Goal: Task Accomplishment & Management: Use online tool/utility

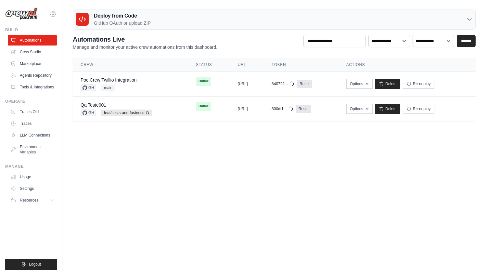
click at [56, 13] on icon at bounding box center [53, 14] width 8 height 8
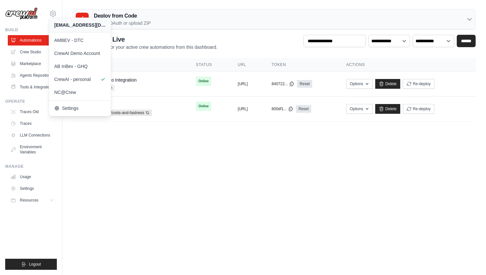
click at [171, 185] on body "[EMAIL_ADDRESS][DOMAIN_NAME] AMBEV - DTC CrewAI Demo Account AB InBev - GHQ" at bounding box center [243, 137] width 486 height 275
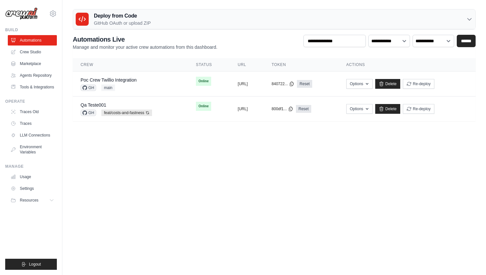
click at [272, 32] on div "Deploy from Code GitHub OAuth or upload ZIP GitHub OAuth Upload ZIP Connect Git…" at bounding box center [273, 65] width 423 height 112
click at [119, 16] on h3 "Deploy from Code" at bounding box center [122, 16] width 57 height 8
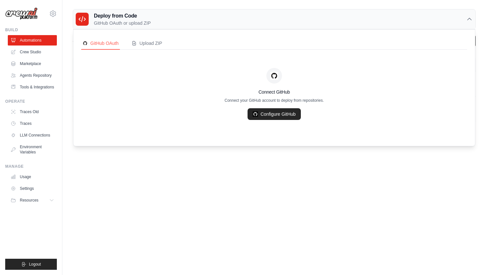
click at [242, 256] on body "[EMAIL_ADDRESS][DOMAIN_NAME] AMBEV - DTC CrewAI Demo Account AB InBev - GHQ" at bounding box center [243, 137] width 486 height 275
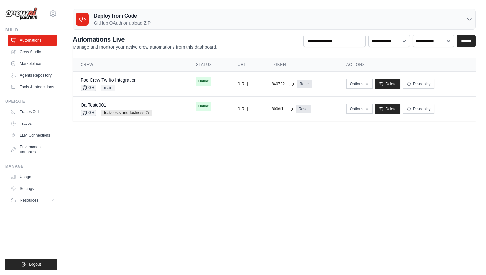
click at [160, 27] on div "Deploy from Code GitHub OAuth or upload ZIP" at bounding box center [274, 19] width 402 height 20
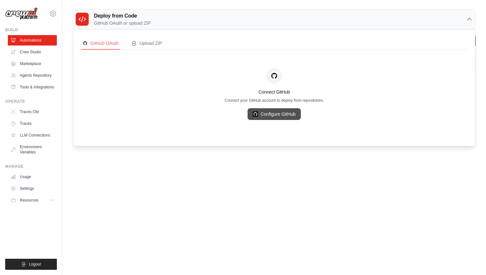
click at [278, 117] on link "Configure GitHub" at bounding box center [273, 114] width 53 height 12
click at [136, 179] on body "[EMAIL_ADDRESS][DOMAIN_NAME] AMBEV - DTC CrewAI Demo Account AB InBev - GHQ" at bounding box center [243, 137] width 486 height 275
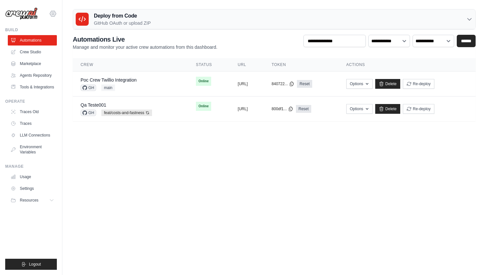
click at [51, 12] on icon at bounding box center [53, 14] width 6 height 6
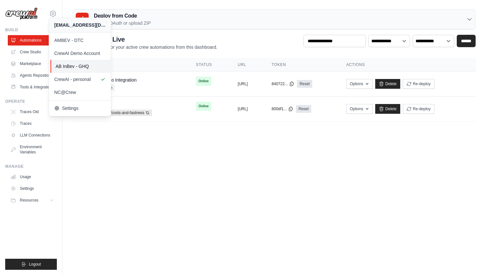
click at [89, 69] on span "AB InBev - GHQ" at bounding box center [81, 66] width 51 height 6
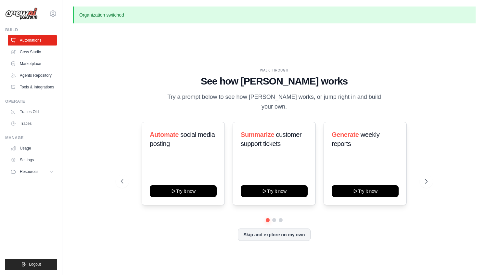
click at [210, 55] on div "WALKTHROUGH See how [PERSON_NAME] works Try a prompt below to see how [PERSON_N…" at bounding box center [274, 160] width 403 height 262
click at [162, 66] on div "WALKTHROUGH See how CrewAI works Try a prompt below to see how CrewAI works, or…" at bounding box center [274, 160] width 403 height 262
click at [35, 41] on link "Automations" at bounding box center [32, 40] width 49 height 10
click at [278, 231] on button "Skip and explore on my own" at bounding box center [274, 234] width 72 height 12
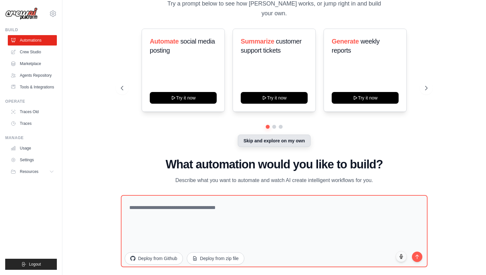
click at [274, 135] on button "Skip and explore on my own" at bounding box center [274, 140] width 72 height 12
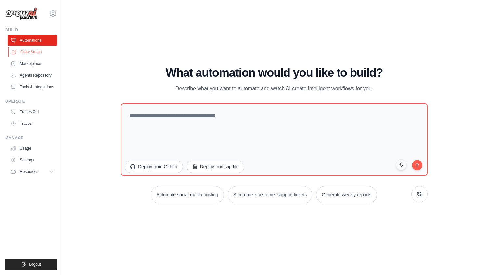
click at [30, 56] on link "Crew Studio" at bounding box center [32, 52] width 49 height 10
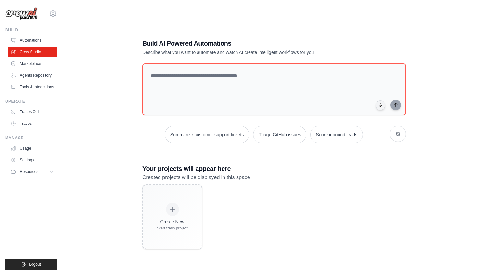
click at [28, 41] on link "Automations" at bounding box center [32, 40] width 49 height 10
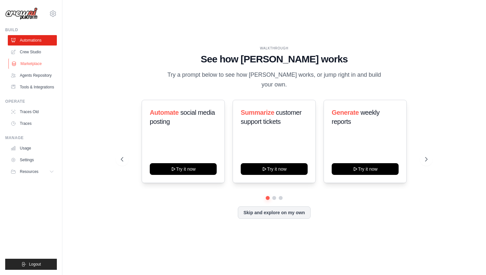
click at [22, 63] on link "Marketplace" at bounding box center [32, 63] width 49 height 10
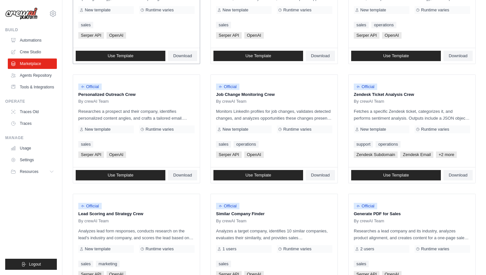
scroll to position [327, 0]
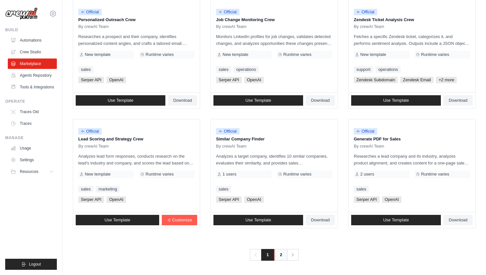
click at [279, 253] on link "2" at bounding box center [280, 255] width 13 height 12
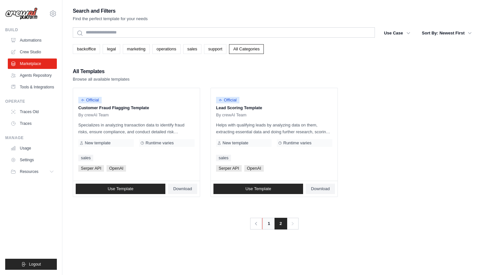
click at [268, 222] on link "1" at bounding box center [268, 224] width 13 height 12
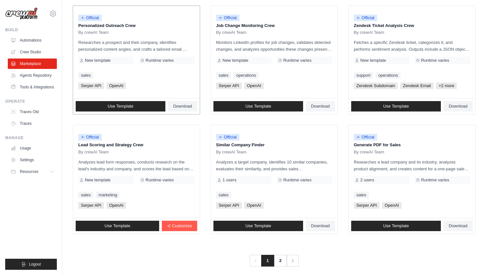
scroll to position [327, 0]
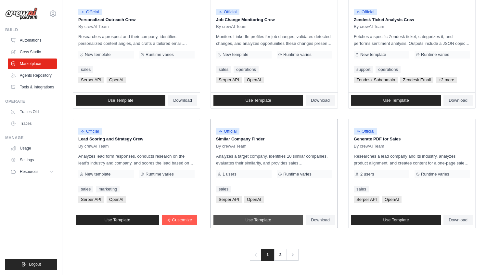
click at [256, 220] on span "Use Template" at bounding box center [258, 219] width 26 height 5
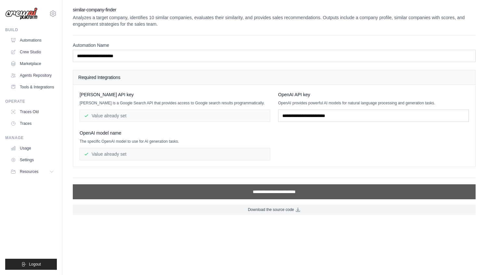
click at [276, 193] on input "**********" at bounding box center [274, 191] width 403 height 15
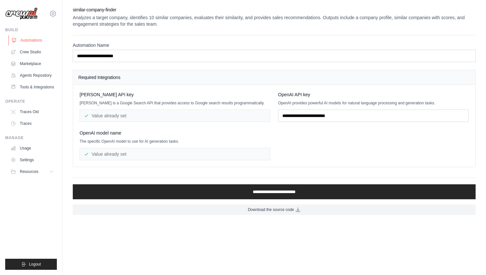
click at [38, 39] on link "Automations" at bounding box center [32, 40] width 49 height 10
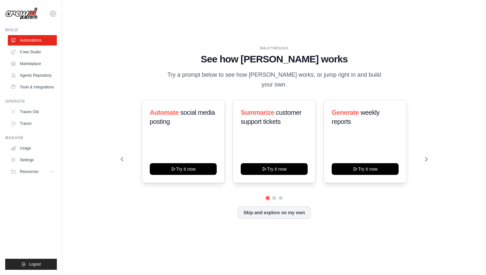
click at [54, 12] on icon at bounding box center [53, 14] width 8 height 8
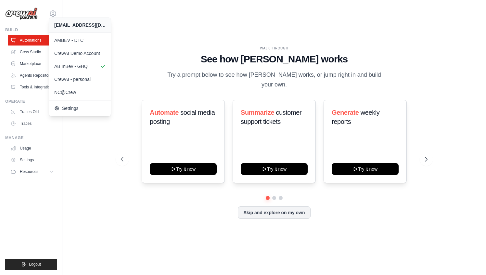
click at [176, 64] on h1 "See how CrewAI works" at bounding box center [274, 59] width 306 height 12
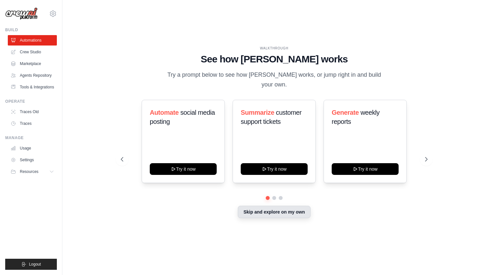
click at [262, 206] on button "Skip and explore on my own" at bounding box center [274, 211] width 72 height 12
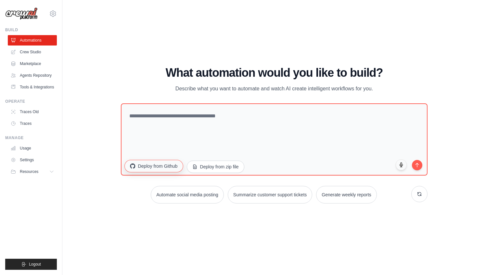
click at [156, 166] on button "Deploy from Github" at bounding box center [153, 166] width 58 height 12
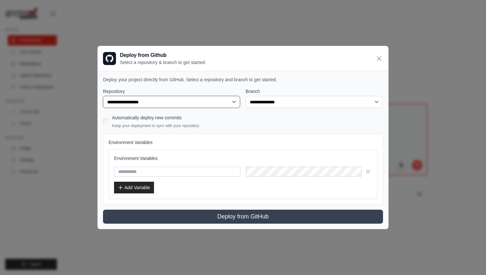
click at [166, 103] on select "**********" at bounding box center [171, 102] width 137 height 12
click at [152, 103] on select "**********" at bounding box center [171, 102] width 137 height 12
click at [376, 60] on icon at bounding box center [379, 59] width 8 height 8
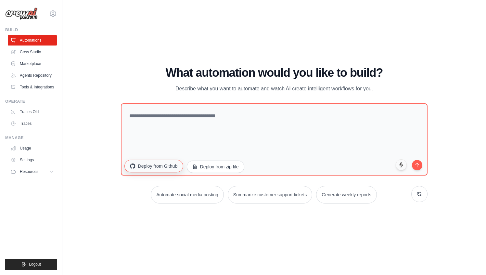
click at [154, 171] on button "Deploy from Github" at bounding box center [153, 166] width 58 height 12
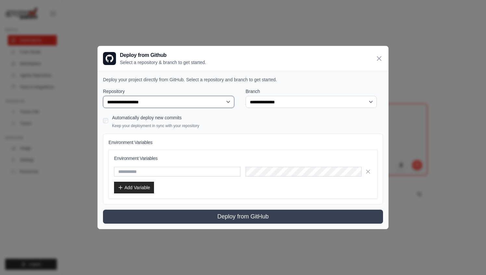
click at [150, 106] on select "**********" at bounding box center [168, 102] width 131 height 12
select select "**********"
click at [103, 96] on select "**********" at bounding box center [168, 102] width 131 height 12
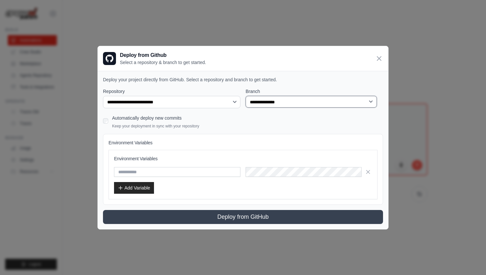
click at [278, 103] on select "**********" at bounding box center [310, 102] width 131 height 12
click at [374, 60] on div "Deploy from Github Select a repository & branch to get started." at bounding box center [243, 58] width 290 height 25
click at [380, 59] on icon at bounding box center [379, 58] width 4 height 4
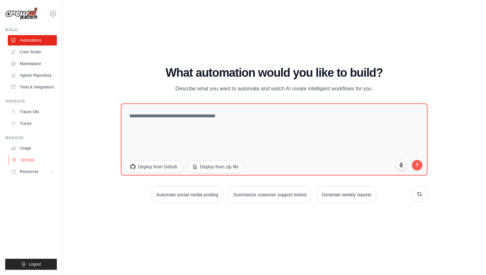
click at [35, 159] on link "Settings" at bounding box center [32, 160] width 49 height 10
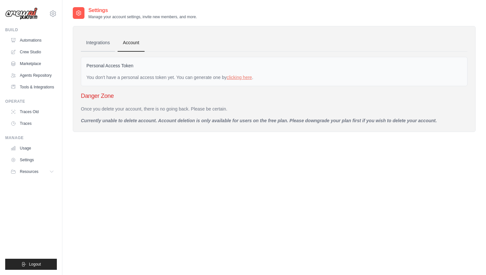
click at [105, 42] on link "Integrations" at bounding box center [98, 43] width 34 height 18
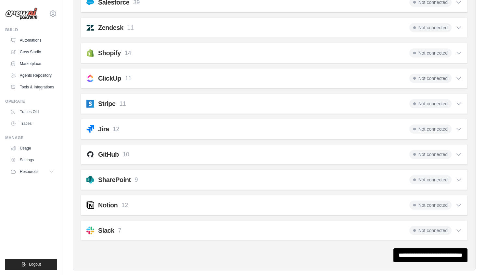
scroll to position [465, 0]
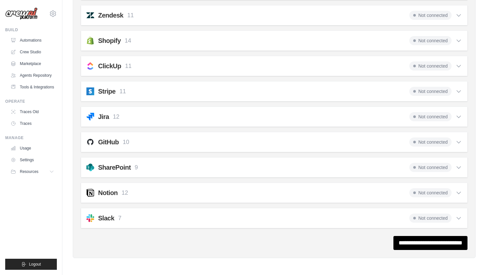
click at [460, 141] on icon at bounding box center [458, 142] width 4 height 2
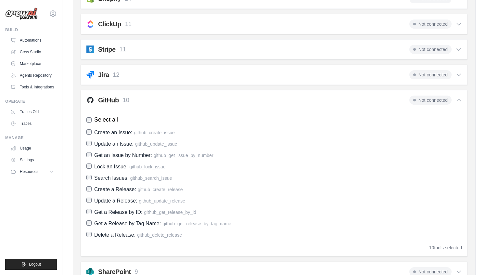
scroll to position [611, 0]
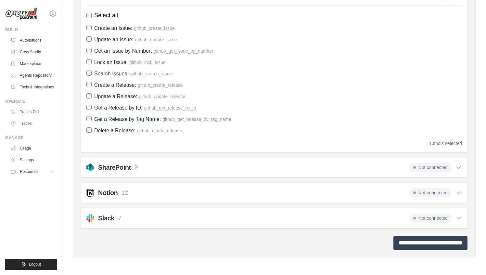
click at [417, 243] on input "**********" at bounding box center [430, 243] width 74 height 14
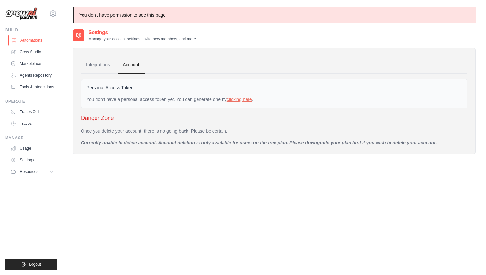
click at [35, 37] on link "Automations" at bounding box center [32, 40] width 49 height 10
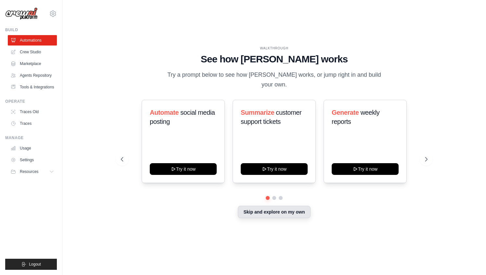
click at [274, 208] on button "Skip and explore on my own" at bounding box center [274, 211] width 72 height 12
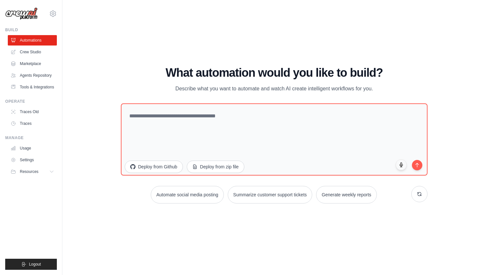
click at [294, 232] on div "WALKTHROUGH See how CrewAI works Try a prompt below to see how CrewAI works, or…" at bounding box center [274, 137] width 403 height 262
click at [158, 167] on button "Deploy from Github" at bounding box center [153, 166] width 58 height 12
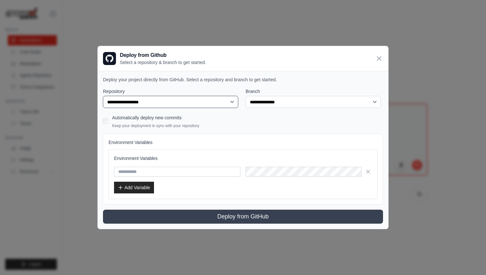
click at [194, 101] on select "**********" at bounding box center [170, 102] width 135 height 12
click at [379, 56] on icon at bounding box center [379, 58] width 8 height 8
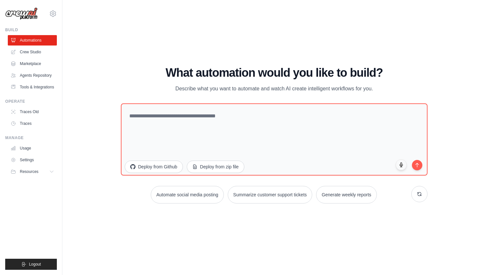
click at [158, 165] on button "Deploy from Github" at bounding box center [154, 166] width 58 height 12
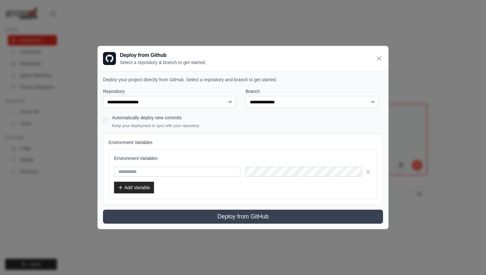
click at [245, 217] on button "Deploy from GitHub" at bounding box center [243, 216] width 280 height 14
click at [215, 103] on select "**********" at bounding box center [169, 102] width 133 height 12
click at [376, 56] on icon at bounding box center [379, 58] width 8 height 8
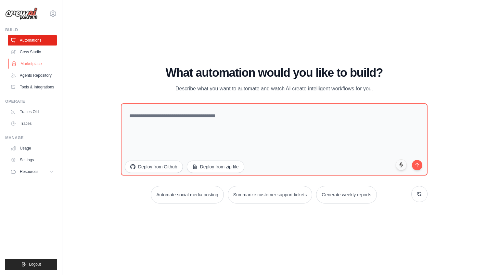
click at [37, 62] on link "Marketplace" at bounding box center [32, 63] width 49 height 10
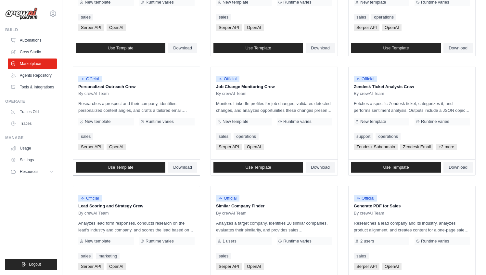
scroll to position [327, 0]
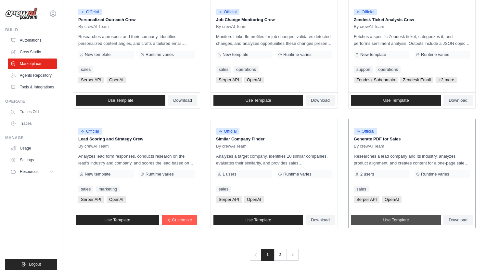
click at [395, 220] on span "Use Template" at bounding box center [396, 219] width 26 height 5
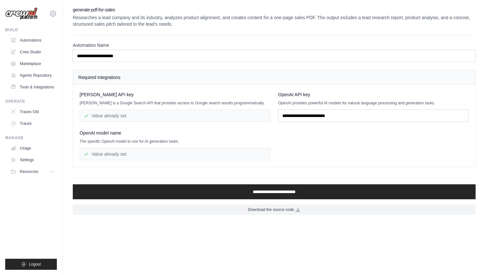
click at [312, 122] on div "Serper API key Serper is a Google Search API that provides access to Google sea…" at bounding box center [274, 125] width 389 height 69
click at [317, 117] on input "text" at bounding box center [373, 115] width 191 height 12
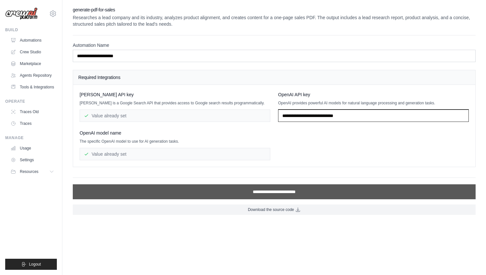
type input "**********"
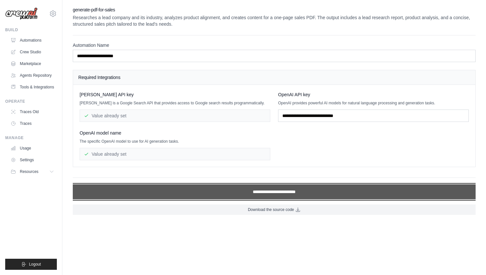
click at [284, 193] on input "**********" at bounding box center [274, 191] width 403 height 15
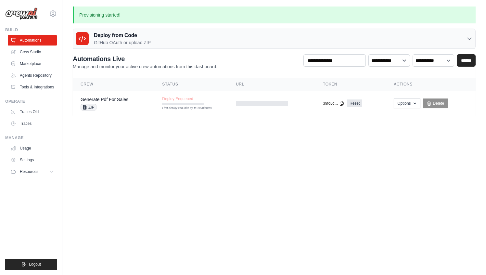
click at [243, 42] on div "Deploy from Code GitHub OAuth or upload ZIP" at bounding box center [274, 39] width 402 height 20
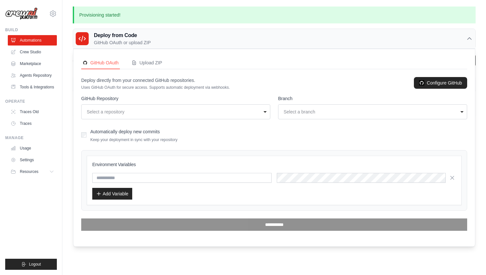
click at [145, 112] on div "Select a repository" at bounding box center [174, 111] width 174 height 6
click at [440, 83] on link "Configure GitHub" at bounding box center [440, 83] width 53 height 12
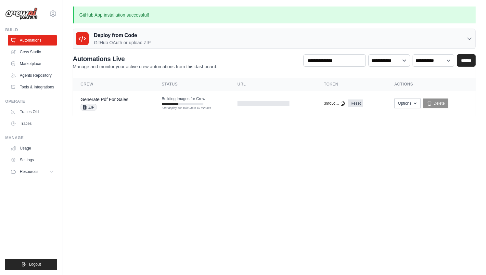
click at [477, 35] on div "GitHub App installation successful! Deploy from Code GitHub OAuth or upload ZIP…" at bounding box center [273, 60] width 423 height 109
click at [463, 38] on div "Deploy from Code GitHub OAuth or upload ZIP" at bounding box center [274, 39] width 402 height 20
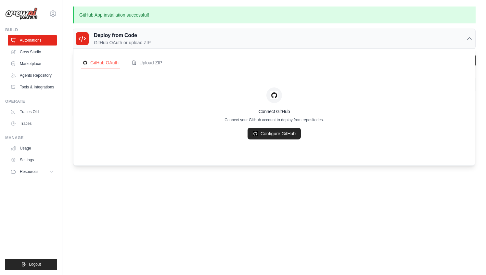
click at [193, 167] on body "[EMAIL_ADDRESS][DOMAIN_NAME] AMBEV - DTC CrewAI Demo Account AB InBev - GHQ" at bounding box center [243, 137] width 486 height 275
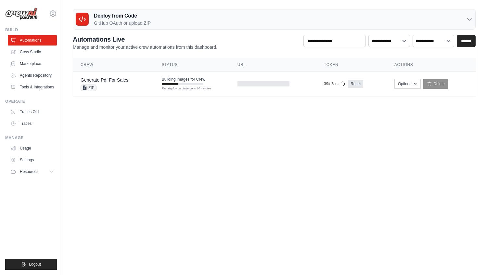
click at [470, 21] on icon at bounding box center [469, 19] width 6 height 6
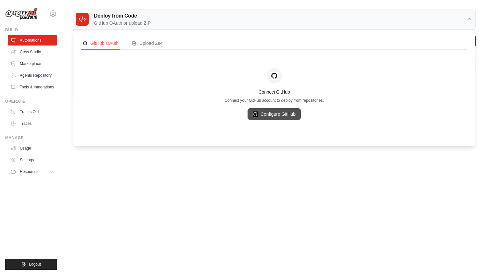
click at [291, 116] on link "Configure GitHub" at bounding box center [273, 114] width 53 height 12
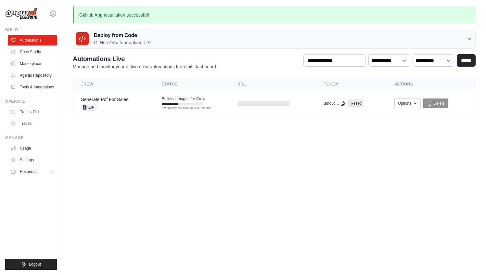
click at [263, 35] on div "Deploy from Code GitHub OAuth or upload ZIP" at bounding box center [274, 39] width 402 height 20
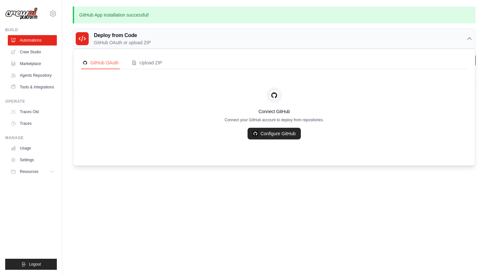
click at [103, 14] on p "GitHub App installation successful!" at bounding box center [274, 14] width 403 height 17
copy div "GitHub App installation successful!"
click at [269, 137] on link "Configure GitHub" at bounding box center [273, 134] width 53 height 12
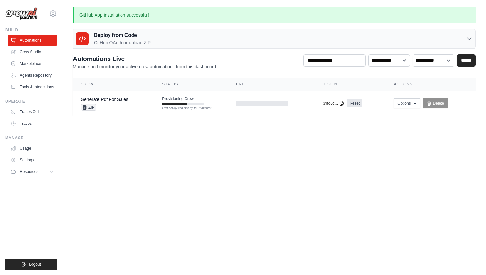
click at [154, 43] on div "Deploy from Code GitHub OAuth or upload ZIP" at bounding box center [274, 39] width 402 height 20
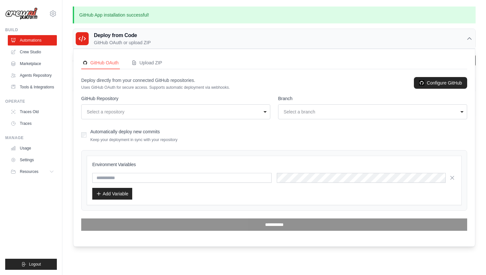
click at [158, 116] on div "Select a repository" at bounding box center [175, 111] width 180 height 9
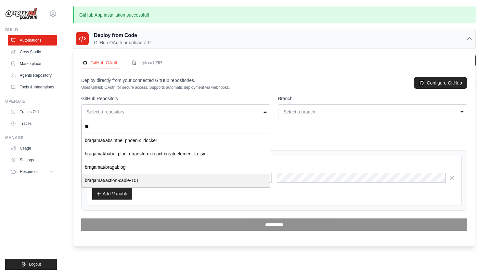
type input "*"
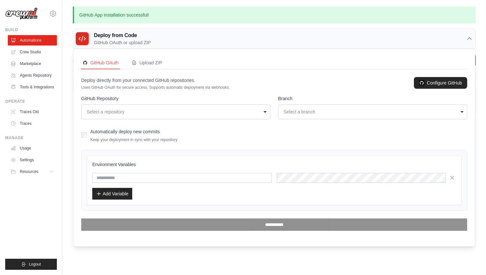
click at [162, 108] on div "Select a repository" at bounding box center [174, 111] width 174 height 6
click at [443, 85] on link "Configure GitHub" at bounding box center [440, 83] width 53 height 12
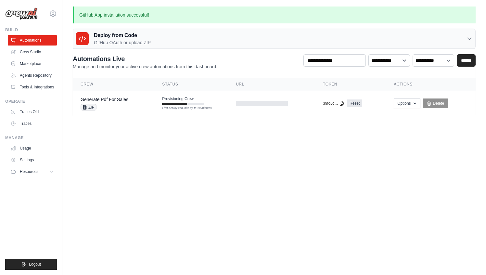
click at [265, 47] on div "Deploy from Code GitHub OAuth or upload ZIP" at bounding box center [274, 39] width 402 height 20
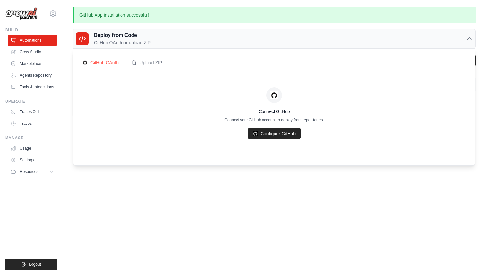
click at [181, 186] on body "[EMAIL_ADDRESS][DOMAIN_NAME] AMBEV - DTC CrewAI Demo Account AB InBev - GHQ" at bounding box center [243, 137] width 486 height 275
click at [208, 206] on body "[EMAIL_ADDRESS][DOMAIN_NAME] AMBEV - DTC CrewAI Demo Account AB InBev - GHQ" at bounding box center [243, 137] width 486 height 275
